Goal: Task Accomplishment & Management: Manage account settings

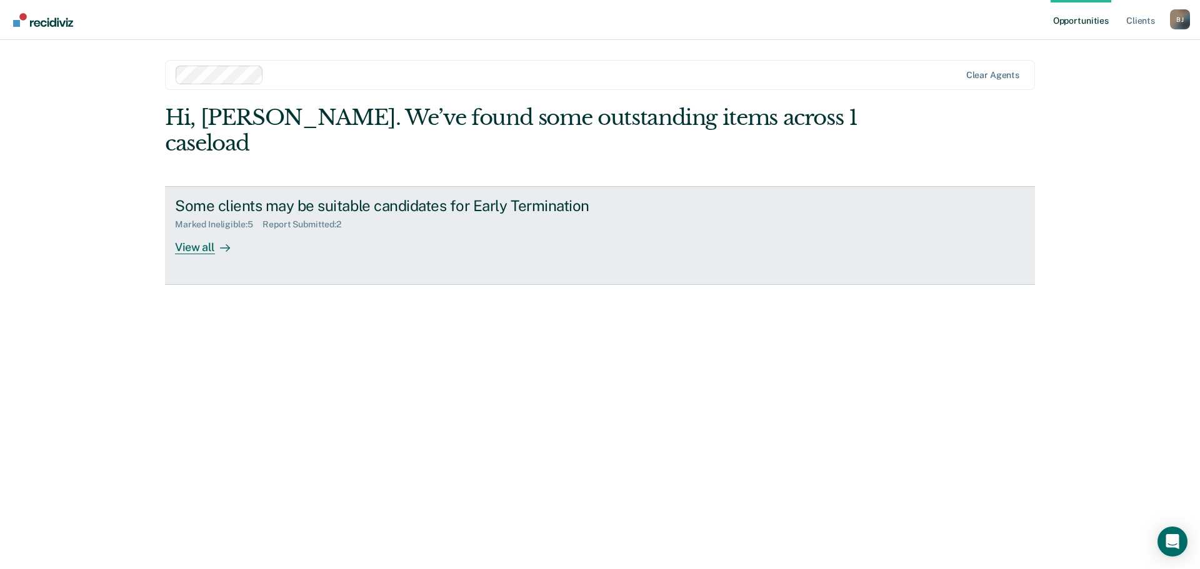
click at [205, 230] on div "View all" at bounding box center [210, 242] width 70 height 24
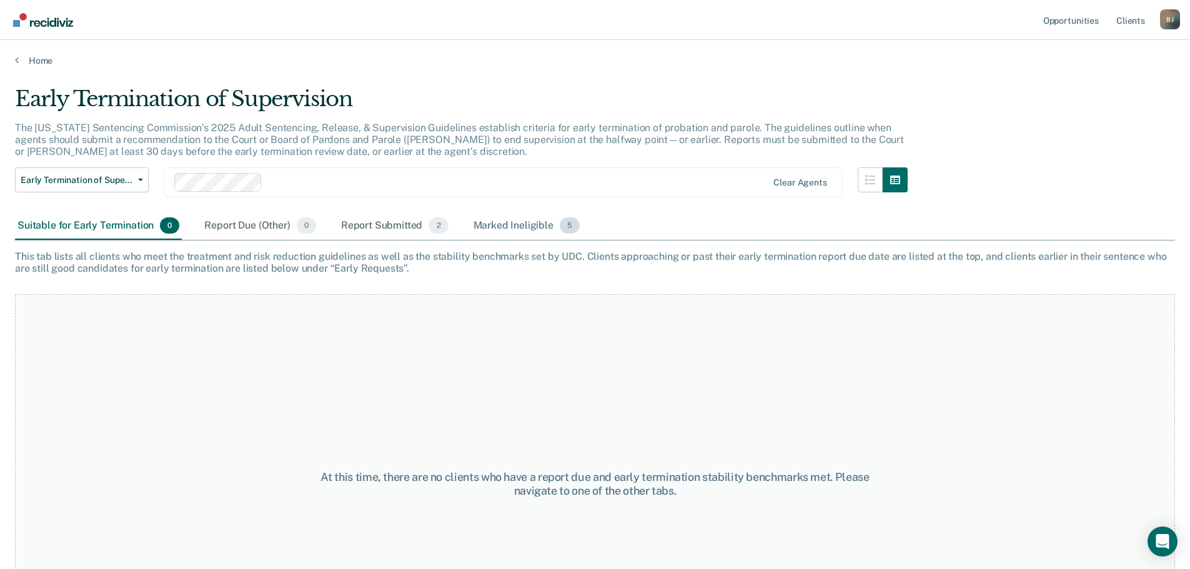
click at [501, 226] on div "Marked Ineligible 5" at bounding box center [527, 225] width 112 height 27
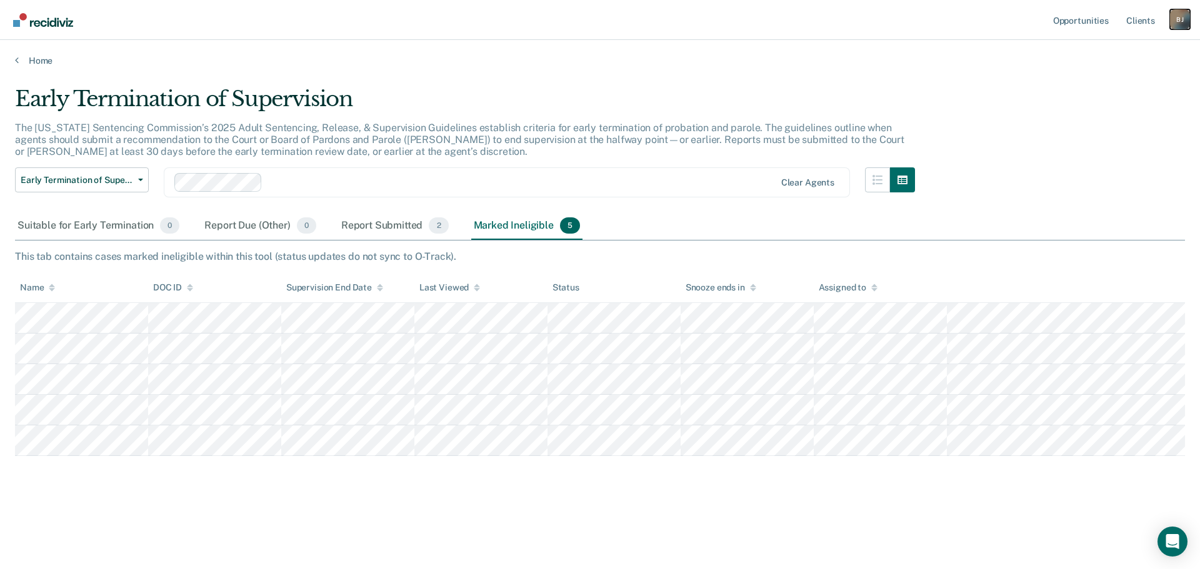
click at [1180, 27] on div "[PERSON_NAME]" at bounding box center [1180, 19] width 20 height 20
click at [1110, 84] on link "Log Out" at bounding box center [1129, 82] width 101 height 11
